Goal: Information Seeking & Learning: Learn about a topic

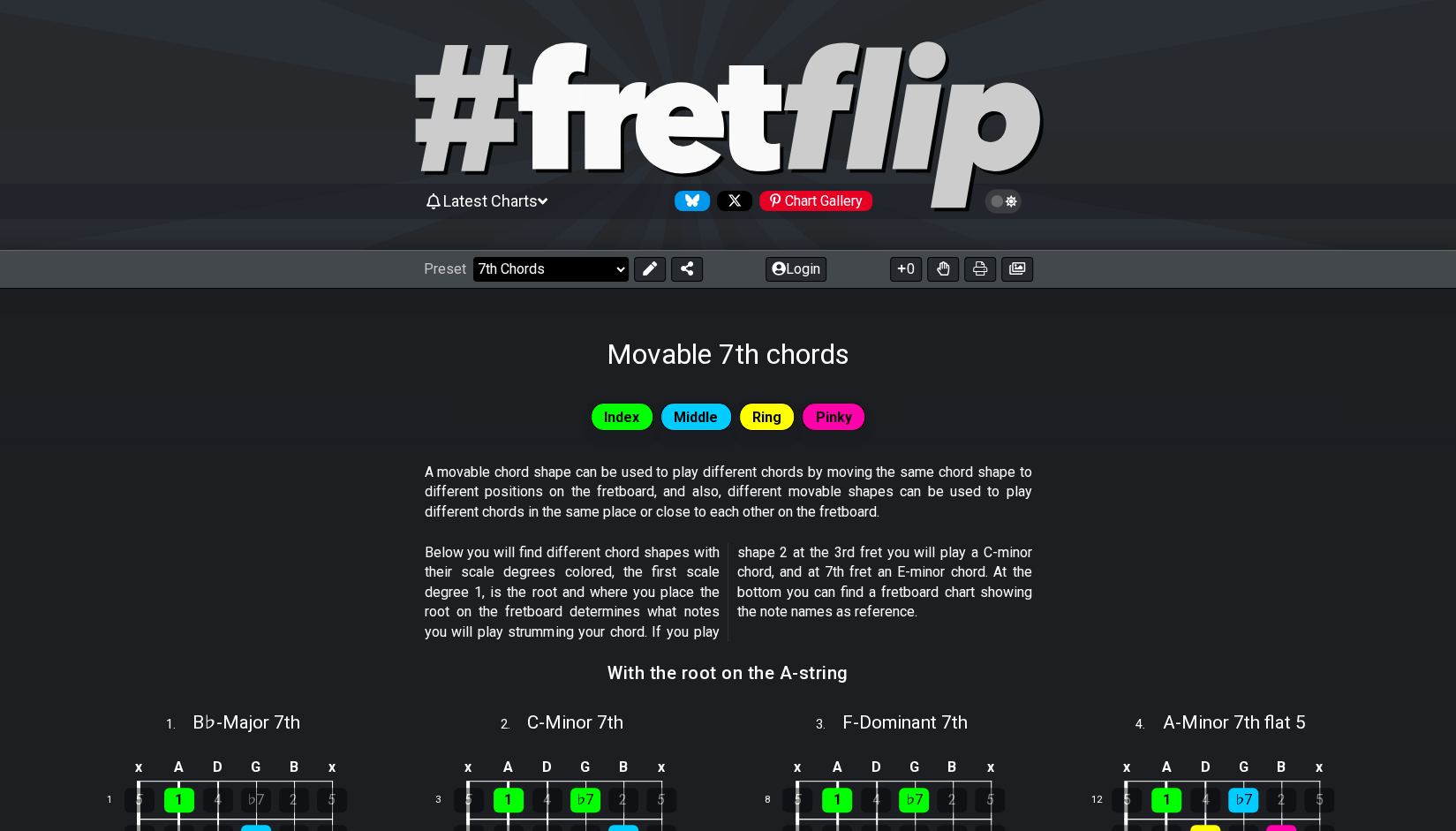
click at [584, 264] on select "Welcome to #fretflip! Initial Preset Custom Preset Minor Pentatonic Major Penta…" at bounding box center [551, 269] width 155 height 25
click at [474, 258] on select "Welcome to #fretflip! Initial Preset Custom Preset Minor Pentatonic Major Penta…" at bounding box center [551, 269] width 155 height 25
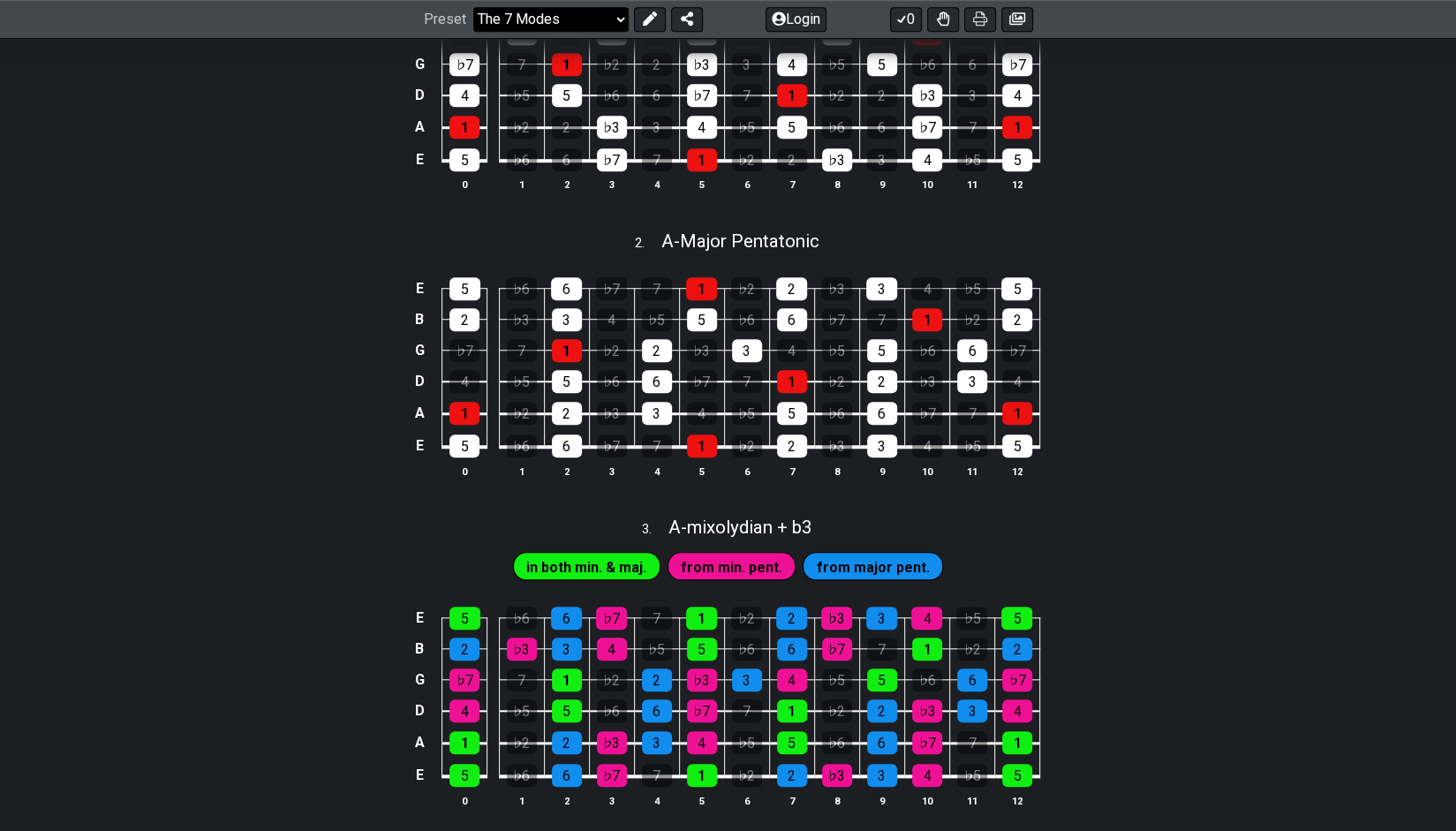
scroll to position [660, 0]
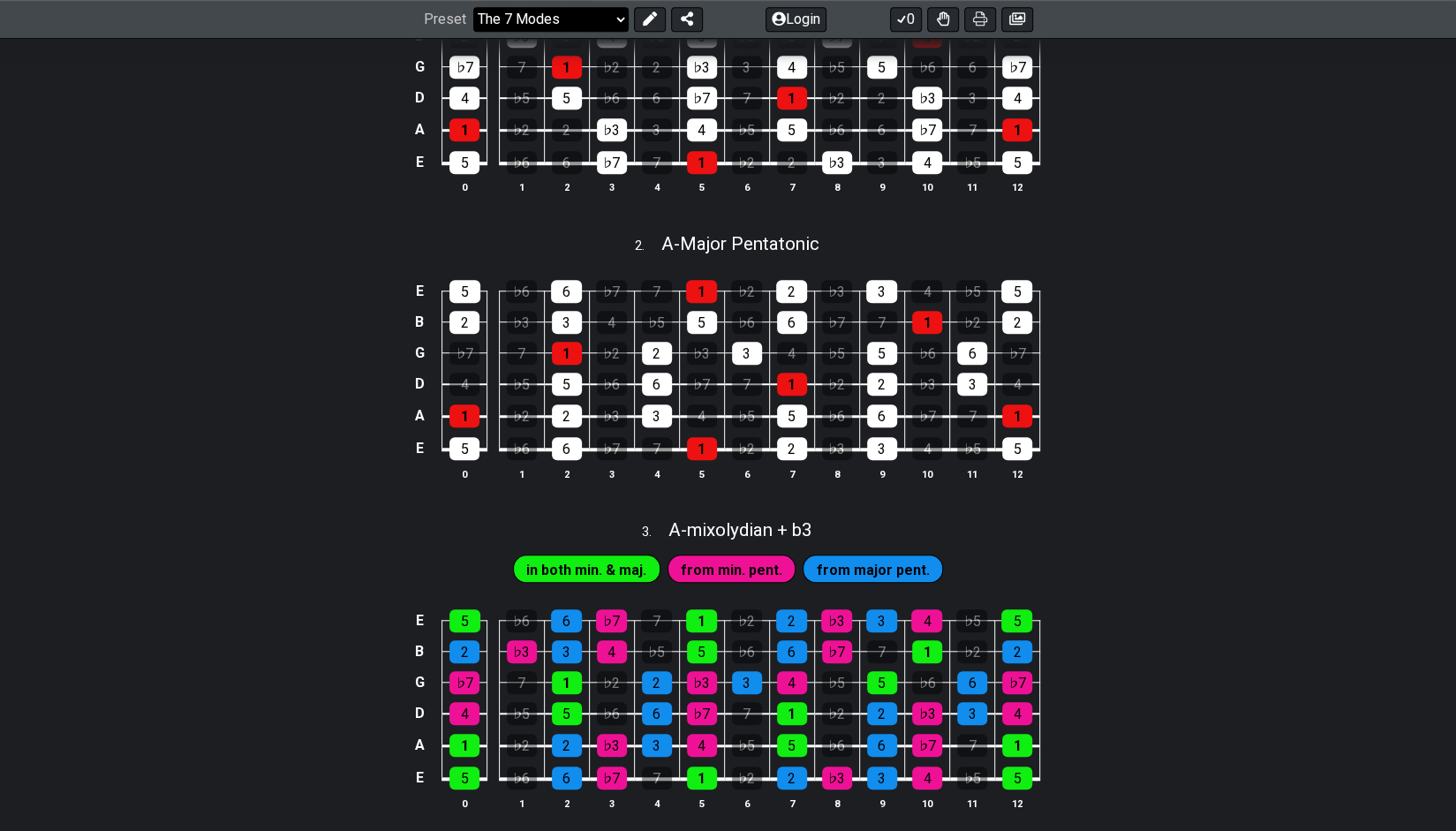
click at [540, 16] on select "Welcome to #fretflip! Initial Preset Custom Preset Minor Pentatonic Major Penta…" at bounding box center [551, 19] width 155 height 25
click at [474, 32] on select "Welcome to #fretflip! Initial Preset Custom Preset Minor Pentatonic Major Penta…" at bounding box center [551, 19] width 155 height 25
select select "/guitar-scales"
select select "C"
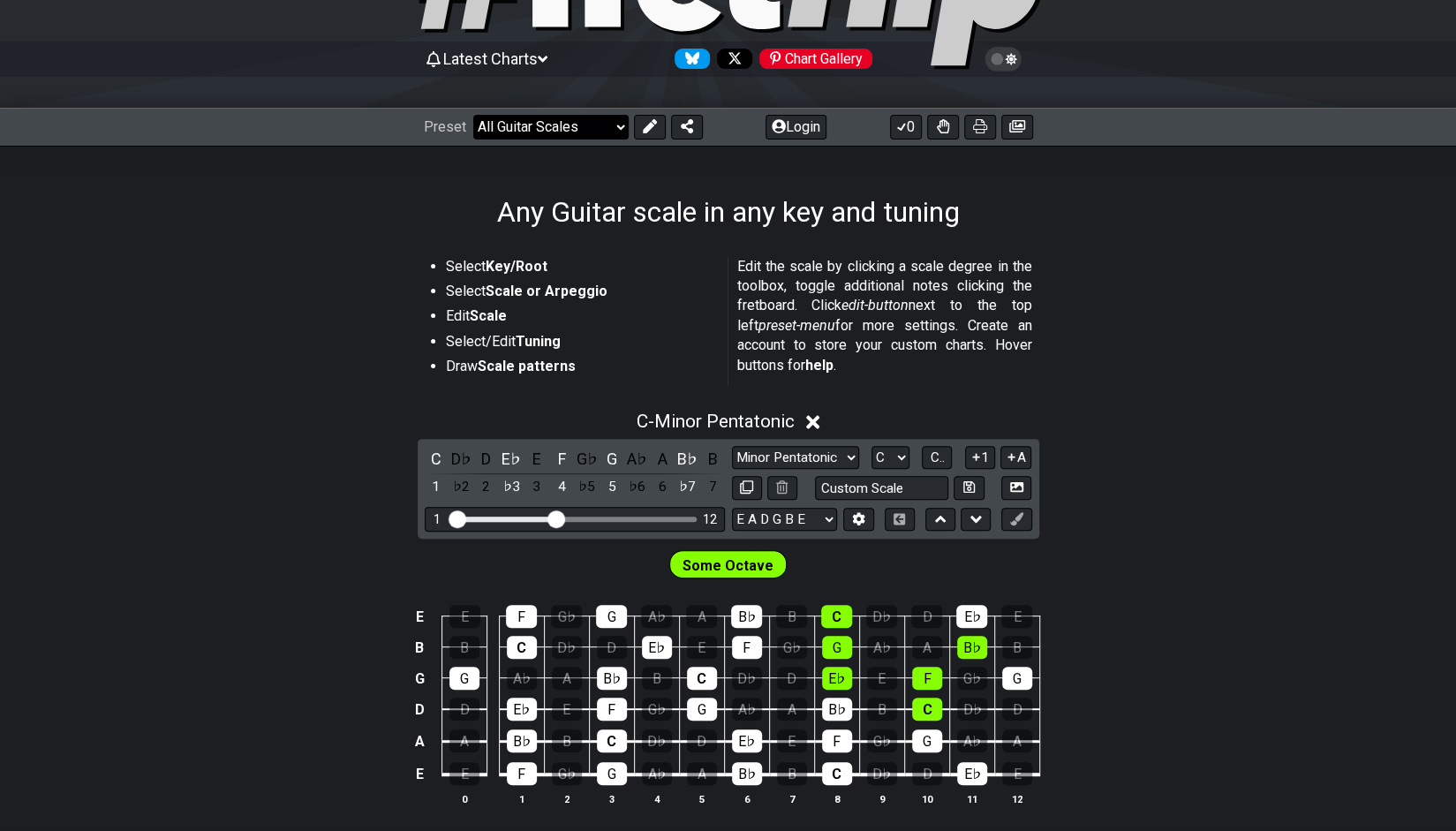
scroll to position [138, 0]
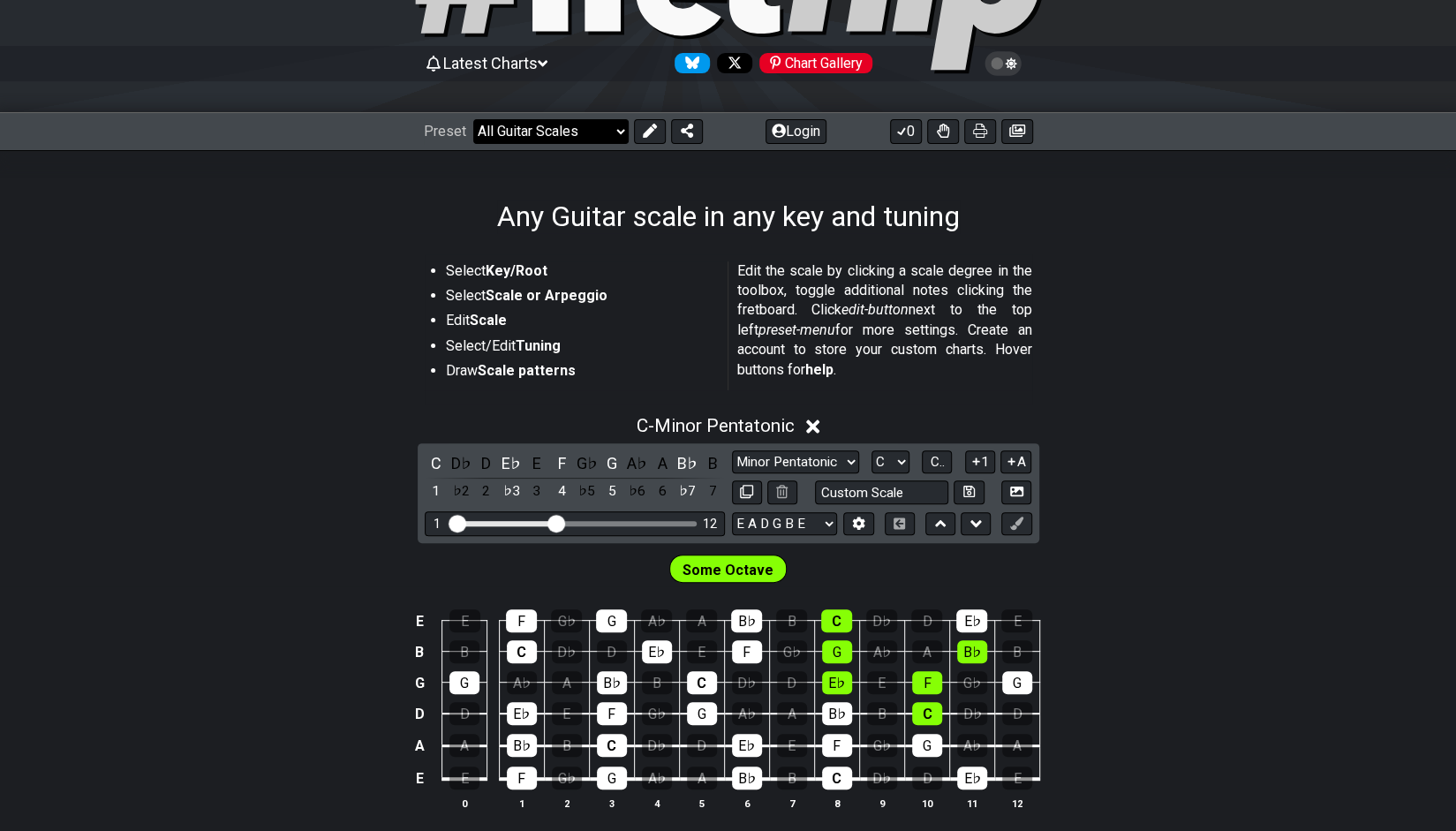
click at [567, 121] on select "Welcome to #fretflip! Initial Preset Custom Preset Minor Pentatonic Major Penta…" at bounding box center [551, 131] width 155 height 25
click at [474, 120] on select "Welcome to #fretflip! Initial Preset Custom Preset Minor Pentatonic Major Penta…" at bounding box center [551, 131] width 155 height 25
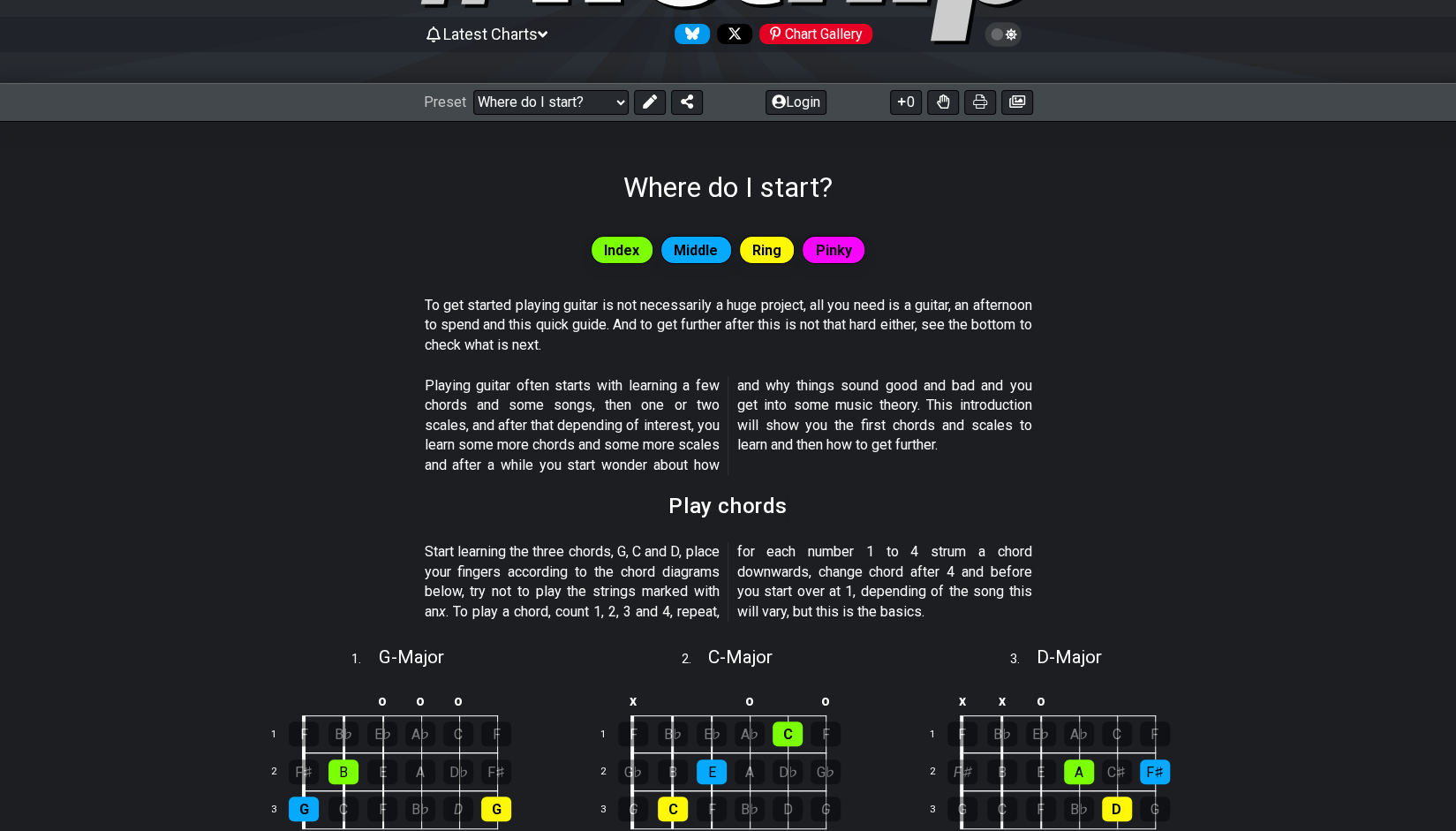
scroll to position [65, 0]
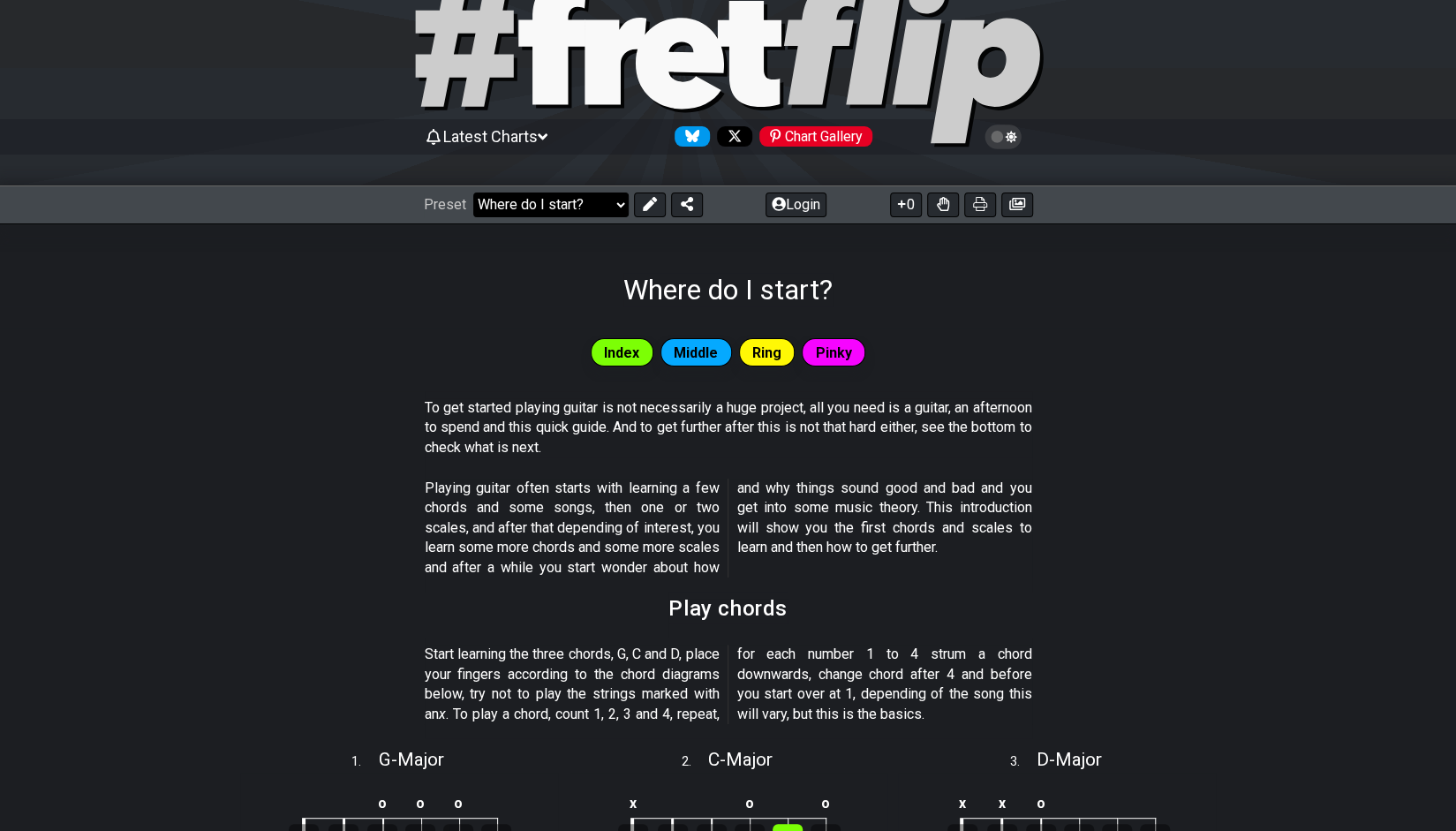
click at [592, 195] on select "Welcome to #fretflip! Initial Preset Custom Preset Minor Pentatonic Major Penta…" at bounding box center [551, 205] width 155 height 25
click at [474, 193] on select "Welcome to #fretflip! Initial Preset Custom Preset Minor Pentatonic Major Penta…" at bounding box center [551, 205] width 155 height 25
select select "/the-7-modes"
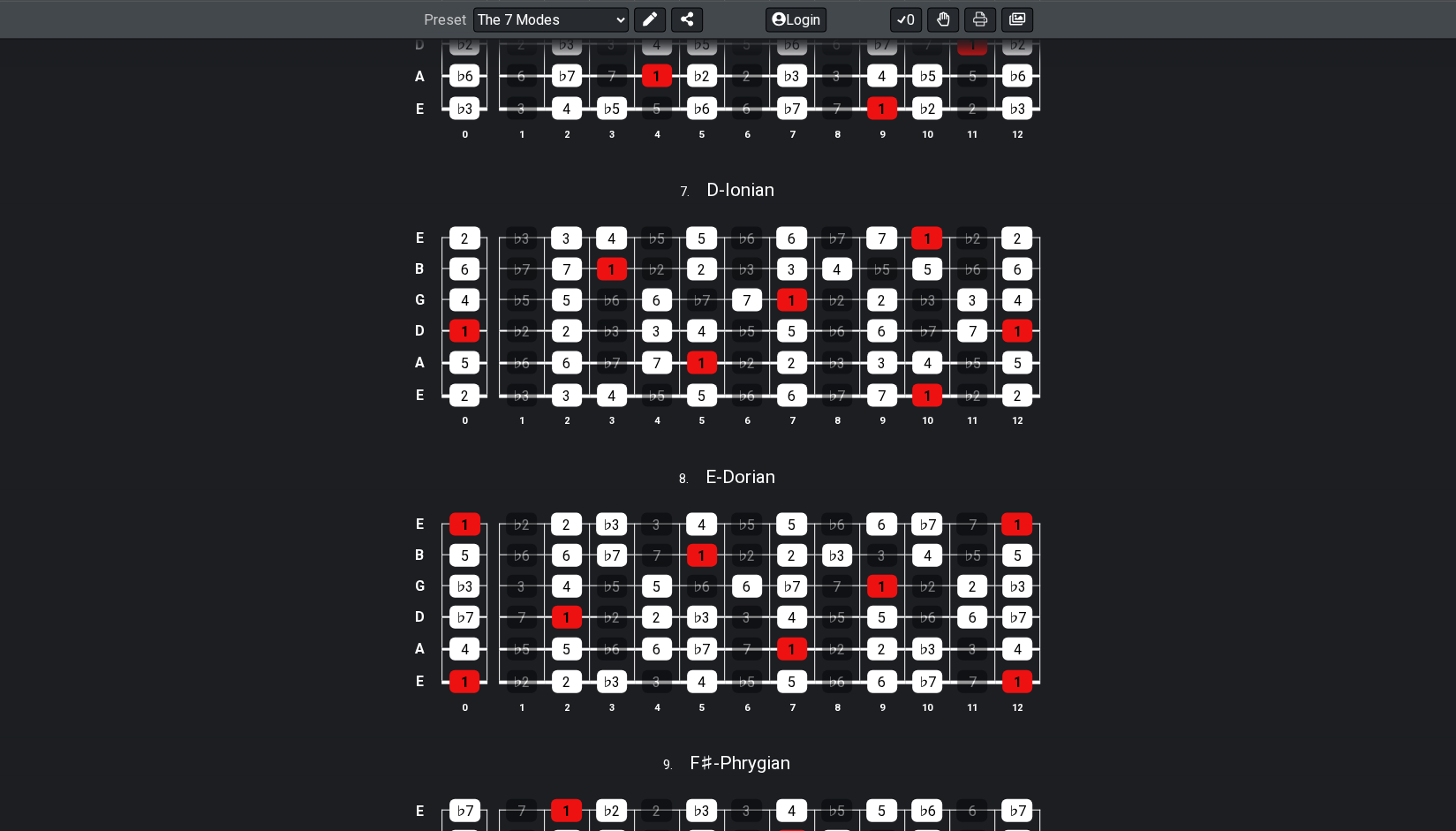
scroll to position [1977, 0]
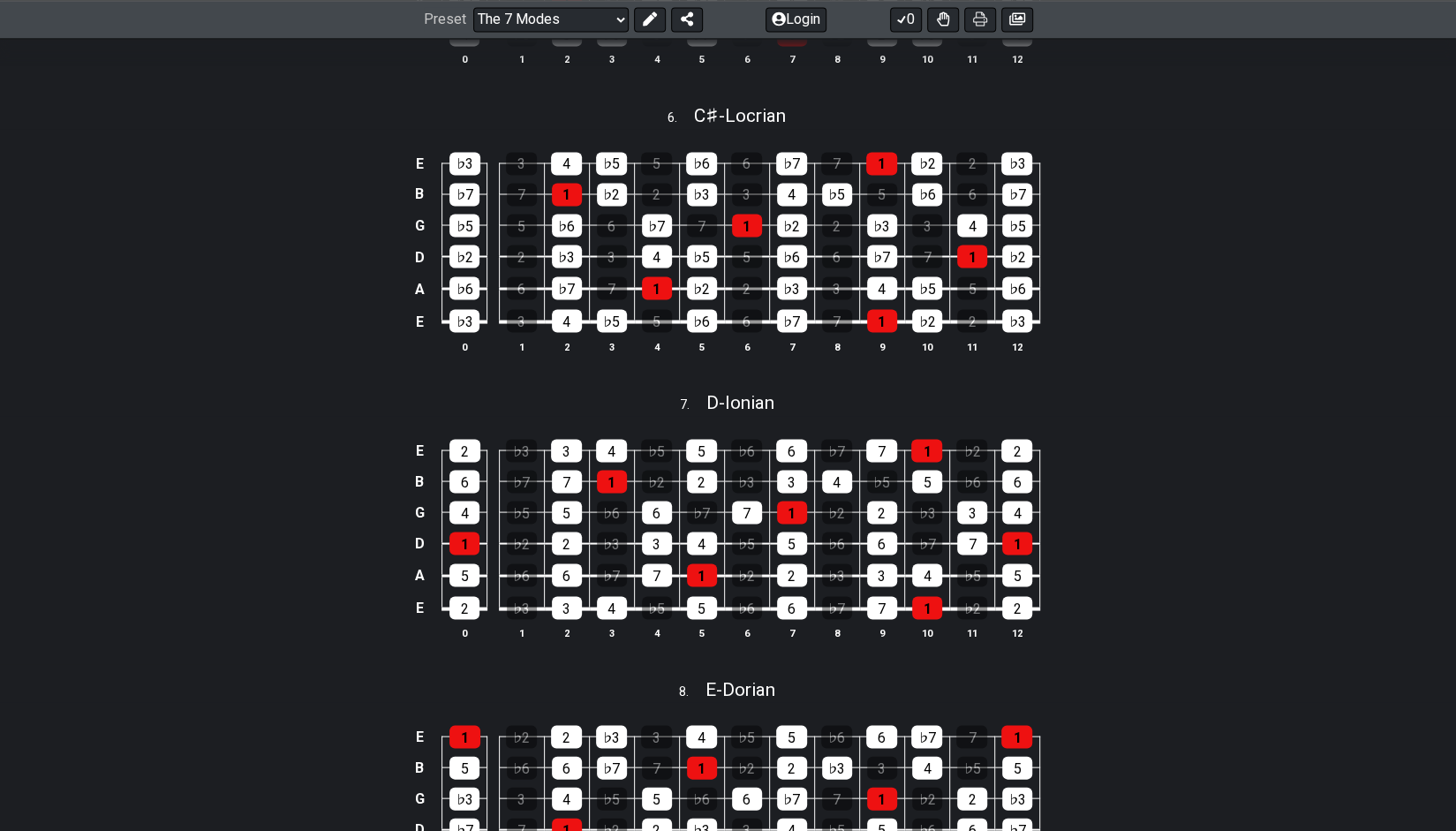
click at [571, 6] on div "Preset Welcome to #fretflip! Initial Preset Custom Preset Minor Pentatonic Majo…" at bounding box center [728, 19] width 1456 height 39
click at [567, 12] on select "Welcome to #fretflip! Initial Preset Custom Preset Minor Pentatonic Major Penta…" at bounding box center [551, 19] width 155 height 25
click at [1226, 393] on div "7 . D - Ionian" at bounding box center [728, 397] width 1456 height 34
select select "D"
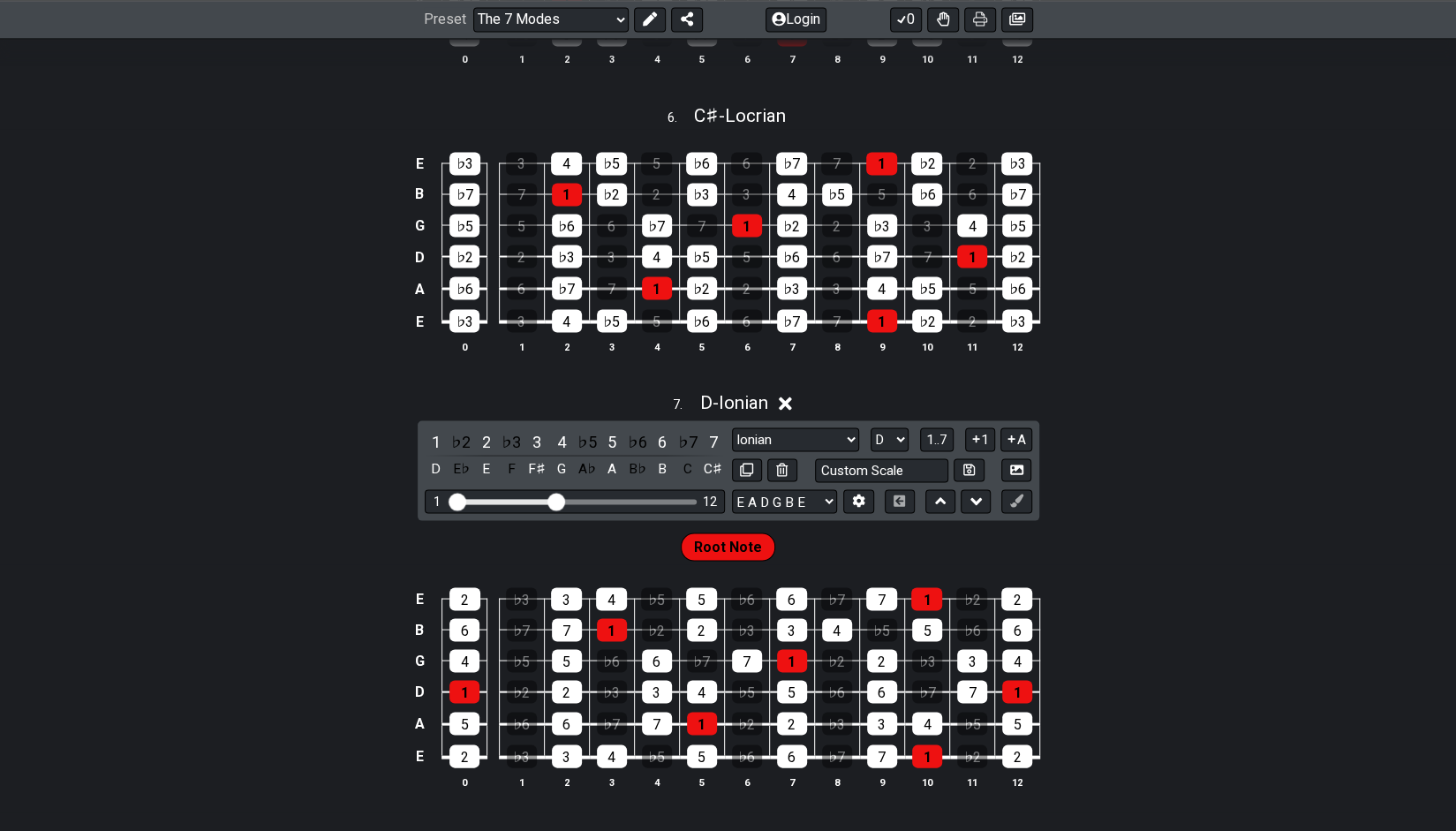
click at [1198, 362] on div "E ♭3 3 4 ♭5 5 ♭6 6 ♭7 7 1 ♭2 2 ♭3 B ♭7 7 1 ♭2 2 ♭3 3 4 ♭5 5 ♭6 6 ♭7 G ♭5 5 ♭6 6…" at bounding box center [728, 253] width 1456 height 248
click at [1065, 237] on div "E ♭3 3 4 ♭5 5 ♭6 6 ♭7 7 1 ♭2 2 ♭3 B ♭7 7 1 ♭2 2 ♭3 3 4 ♭5 5 ♭6 6 ♭7 G ♭5 5 ♭6 6…" at bounding box center [728, 253] width 1456 height 248
click at [1134, 150] on div "E ♭3 3 4 ♭5 5 ♭6 6 ♭7 7 1 ♭2 2 ♭3 B ♭7 7 1 ♭2 2 ♭3 3 4 ♭5 5 ♭6 6 ♭7 G ♭5 5 ♭6 6…" at bounding box center [728, 253] width 1456 height 248
click at [992, 109] on div "6 . C♯ - Locrian" at bounding box center [728, 111] width 1456 height 34
select select "C#"
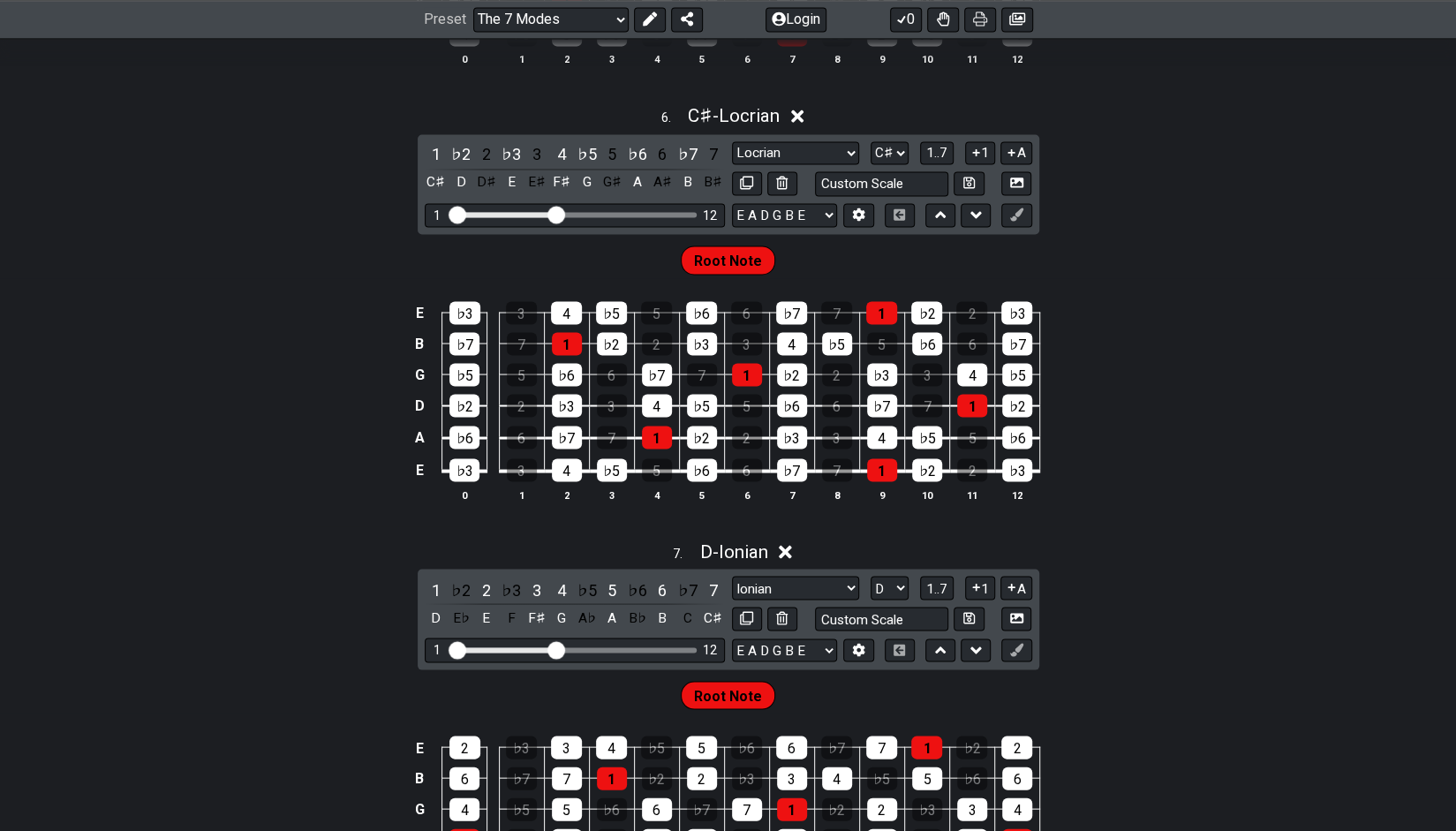
click at [801, 123] on icon at bounding box center [798, 117] width 14 height 14
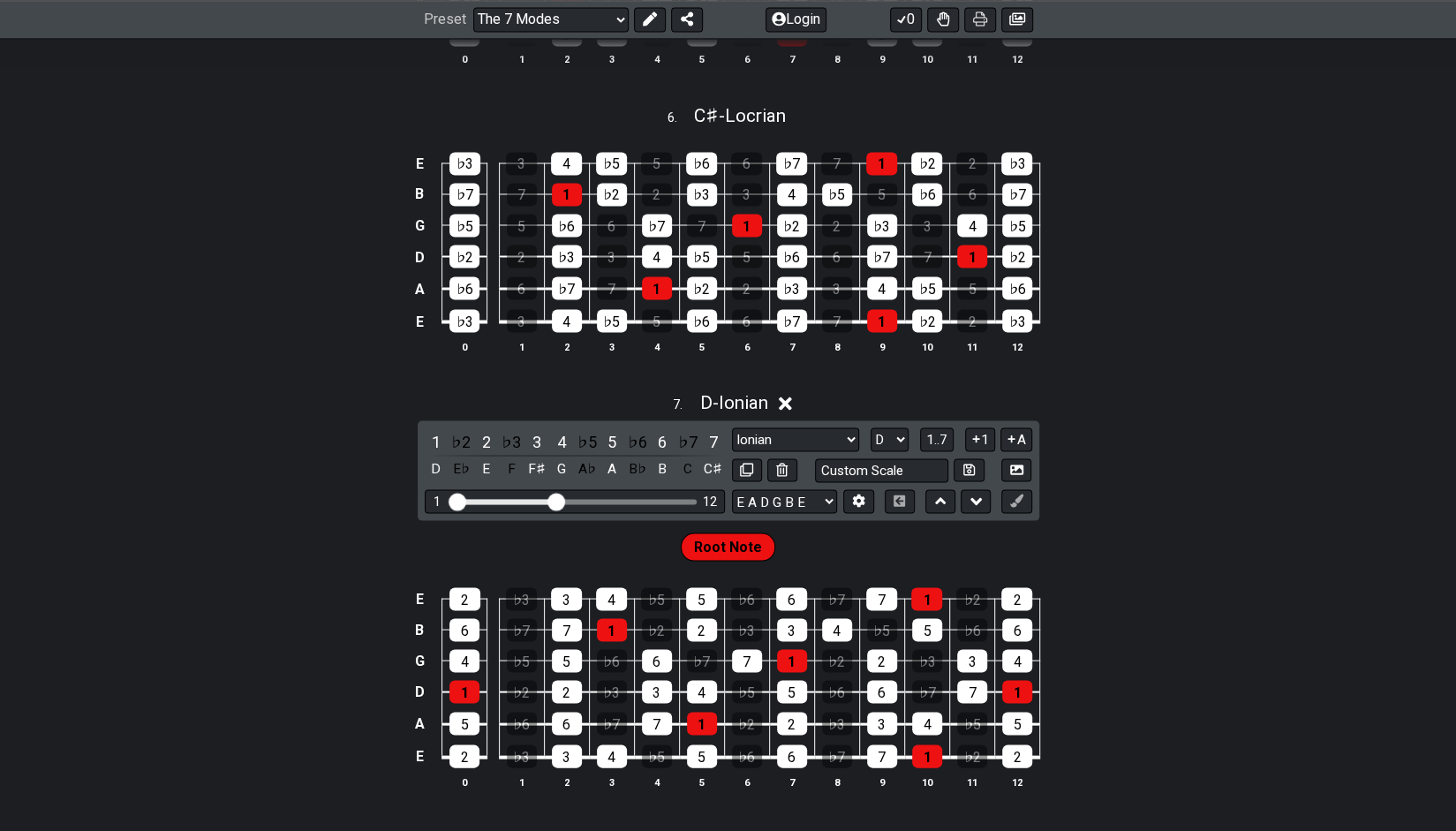
click at [790, 410] on icon at bounding box center [785, 403] width 14 height 14
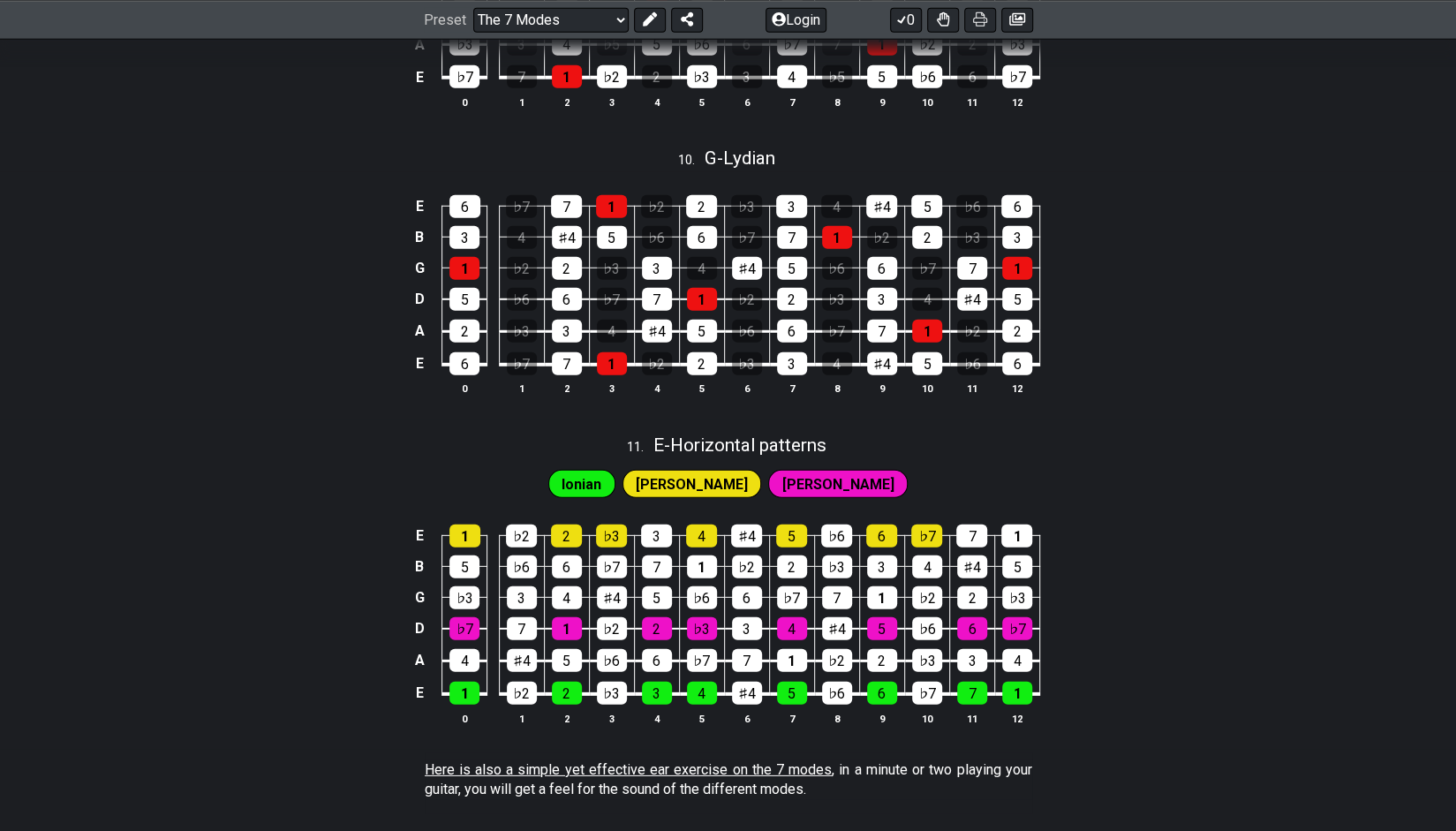
scroll to position [3276, 0]
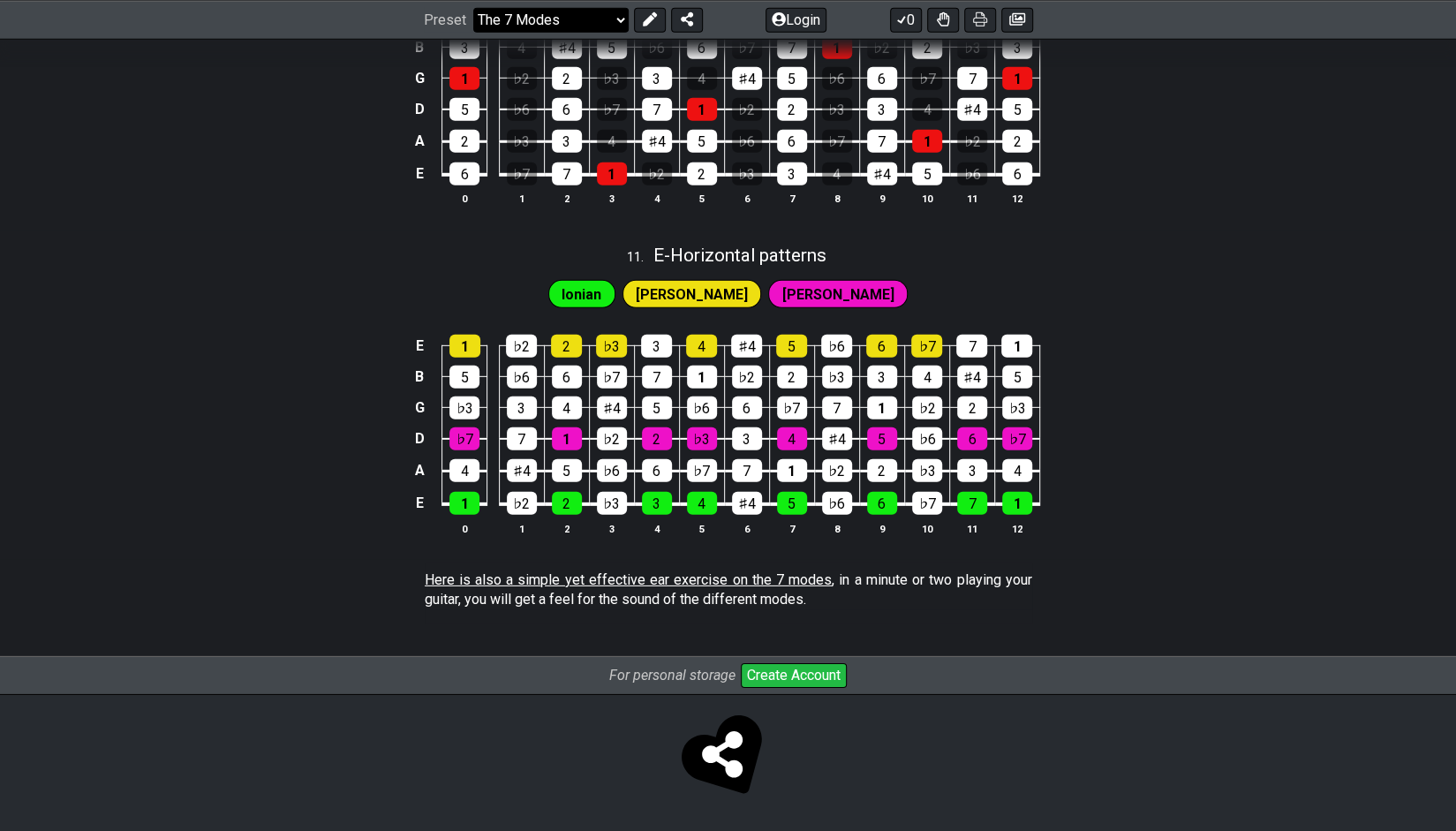
click at [572, 13] on select "Welcome to #fretflip! Initial Preset Custom Preset Minor Pentatonic Major Penta…" at bounding box center [551, 19] width 155 height 25
click at [474, 7] on select "Welcome to #fretflip! Initial Preset Custom Preset Minor Pentatonic Major Penta…" at bounding box center [551, 19] width 155 height 25
